Goal: Task Accomplishment & Management: Manage account settings

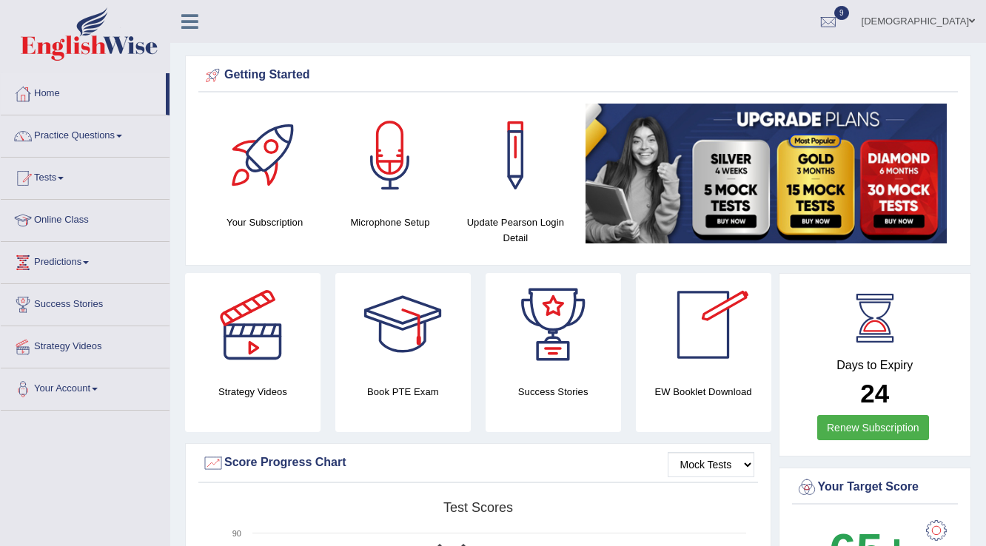
click at [960, 25] on link "farishta" at bounding box center [917, 19] width 135 height 38
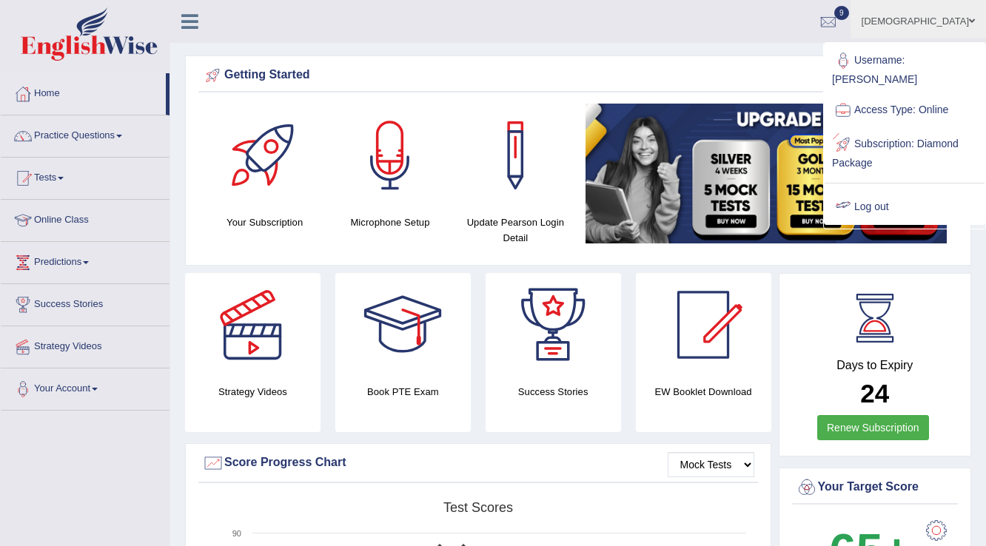
click at [864, 190] on link "Log out" at bounding box center [904, 207] width 160 height 34
